Goal: Find specific page/section: Find specific page/section

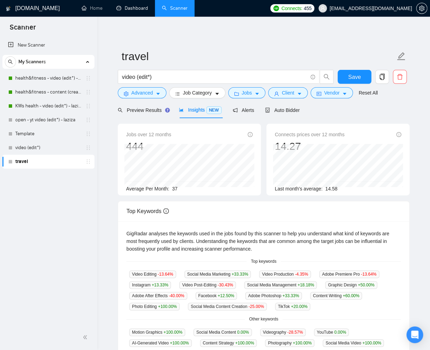
click at [134, 5] on link "Dashboard" at bounding box center [132, 8] width 32 height 6
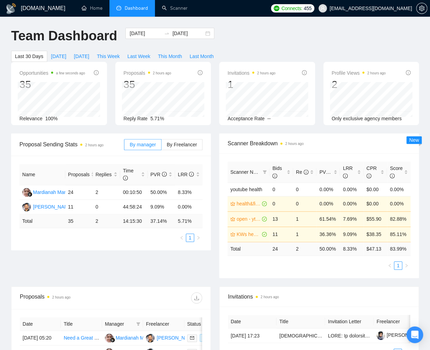
click at [376, 45] on div "Team Dashboard 2025-08-03 2025-09-02 Last 30 Days Today Yesterday This Week Las…" at bounding box center [215, 45] width 417 height 34
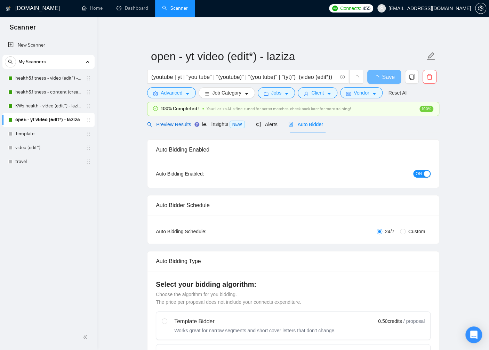
click at [169, 125] on span "Preview Results" at bounding box center [169, 125] width 44 height 6
